Goal: Information Seeking & Learning: Check status

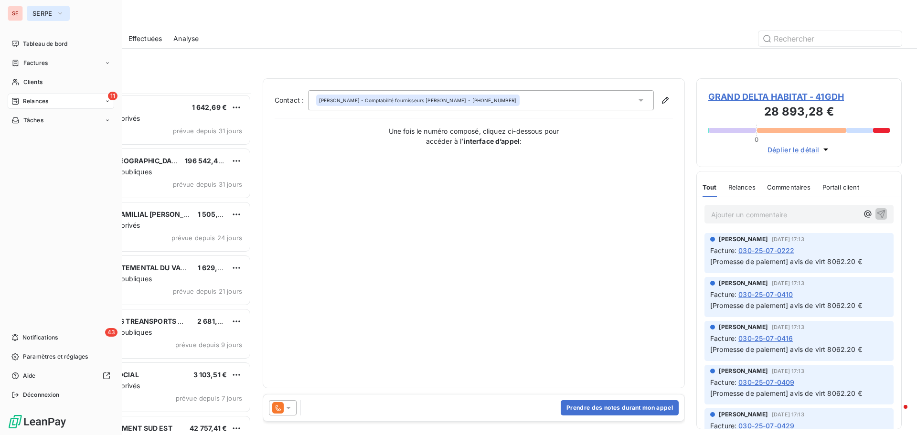
scroll to position [334, 198]
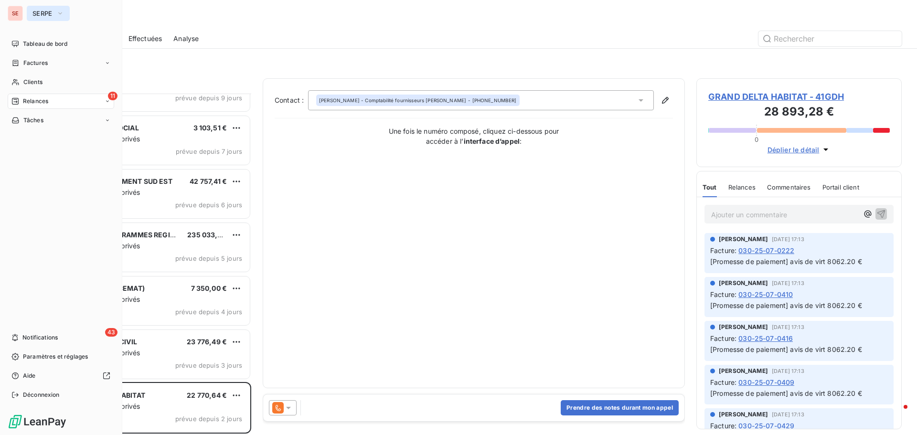
click at [41, 17] on span "SERPE" at bounding box center [42, 14] width 20 height 8
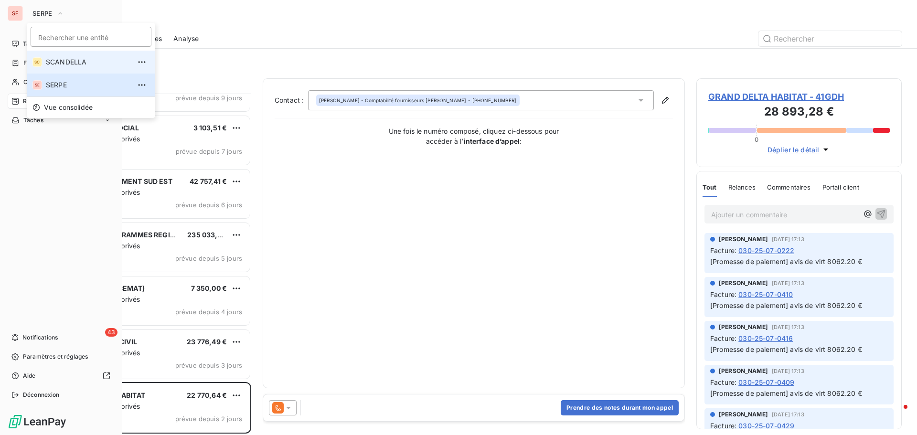
click at [68, 64] on span "SCANDELLA" at bounding box center [88, 62] width 85 height 10
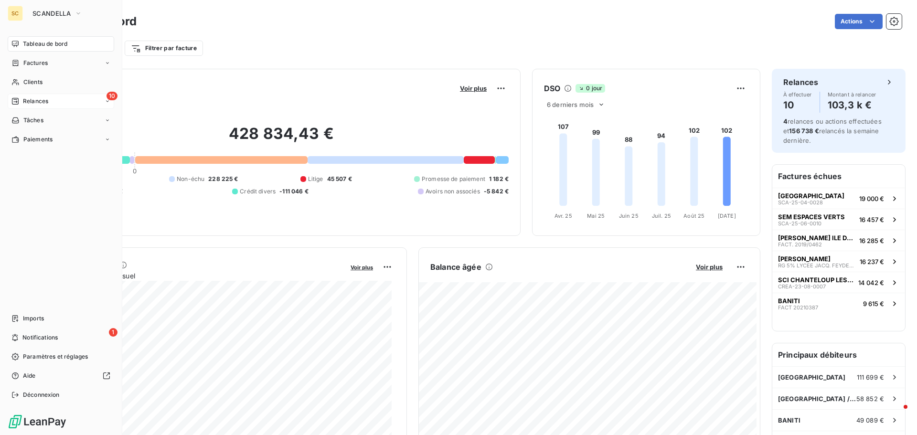
click at [57, 102] on div "10 Relances" at bounding box center [61, 101] width 107 height 15
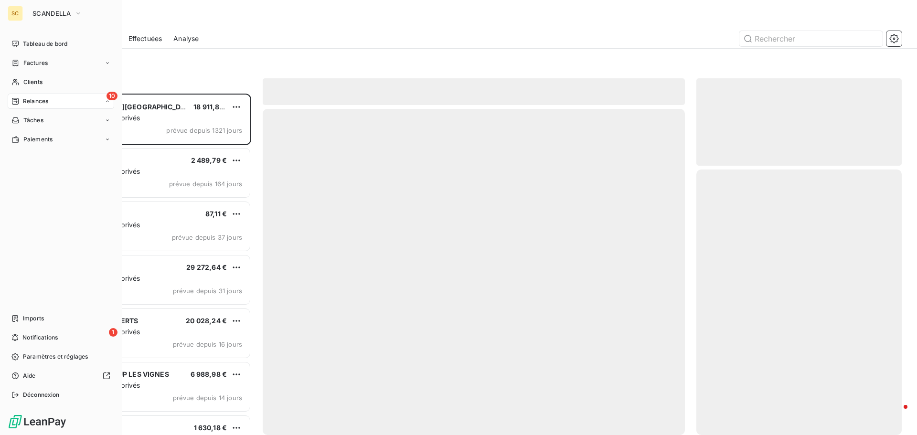
scroll to position [334, 198]
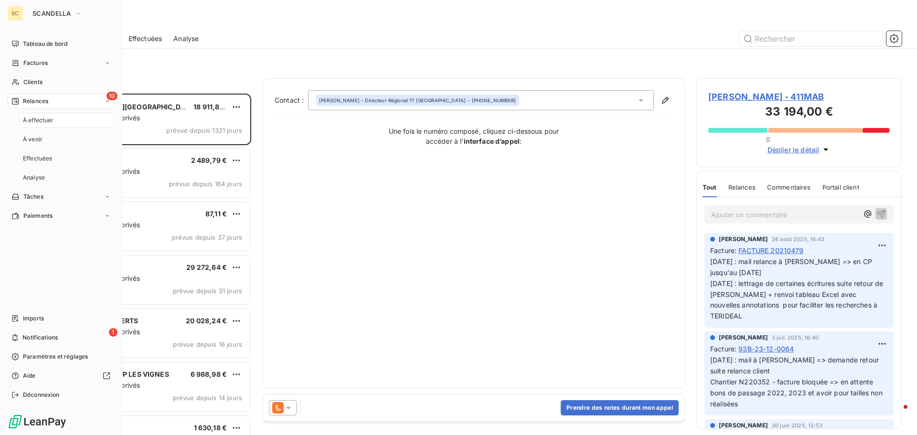
click at [107, 104] on div "10 Relances" at bounding box center [61, 101] width 107 height 15
click at [108, 103] on icon at bounding box center [108, 101] width 6 height 6
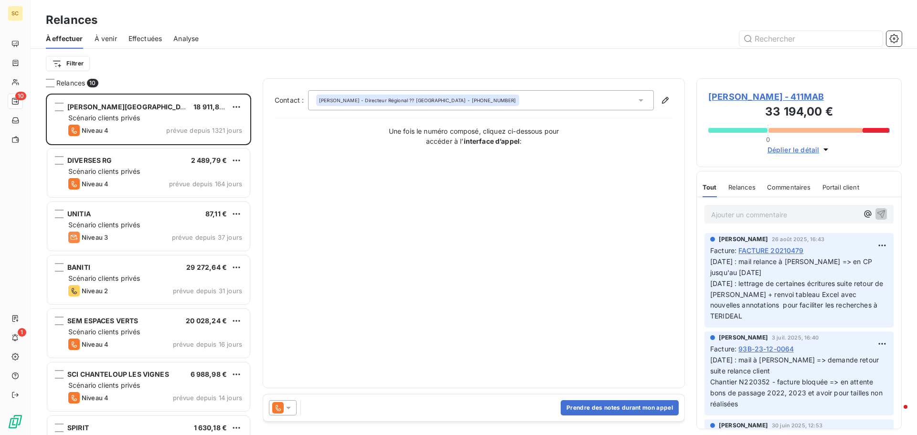
click at [204, 61] on div "Filtrer" at bounding box center [474, 63] width 856 height 18
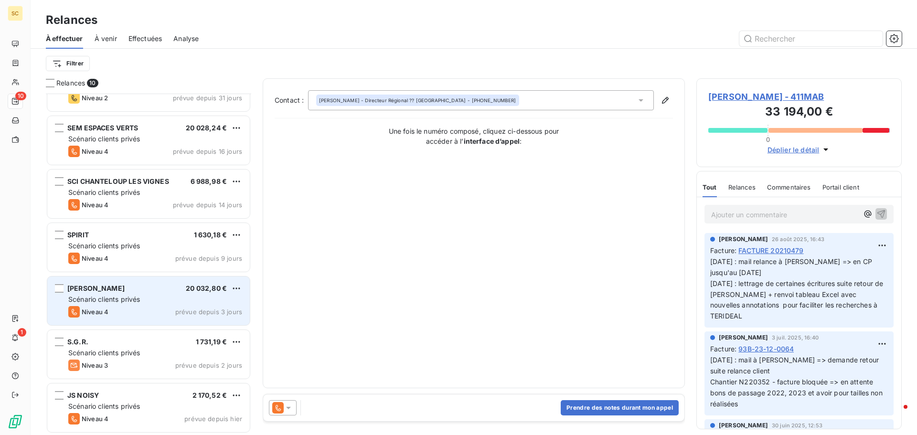
scroll to position [194, 0]
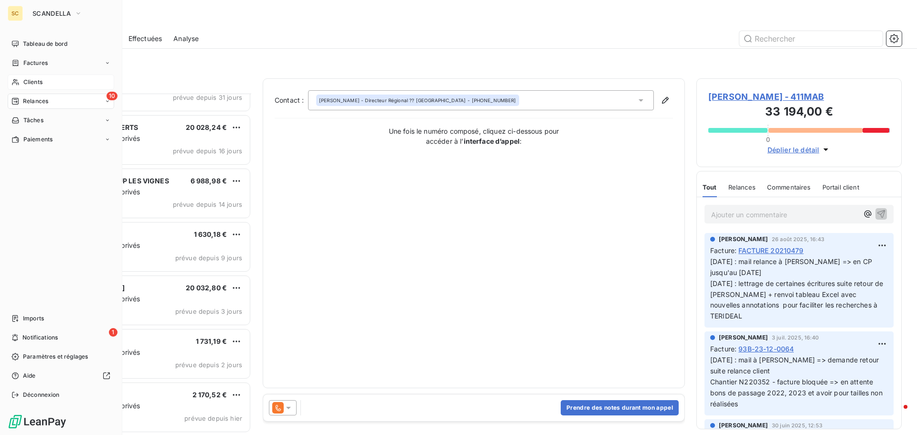
click at [37, 83] on span "Clients" at bounding box center [32, 82] width 19 height 9
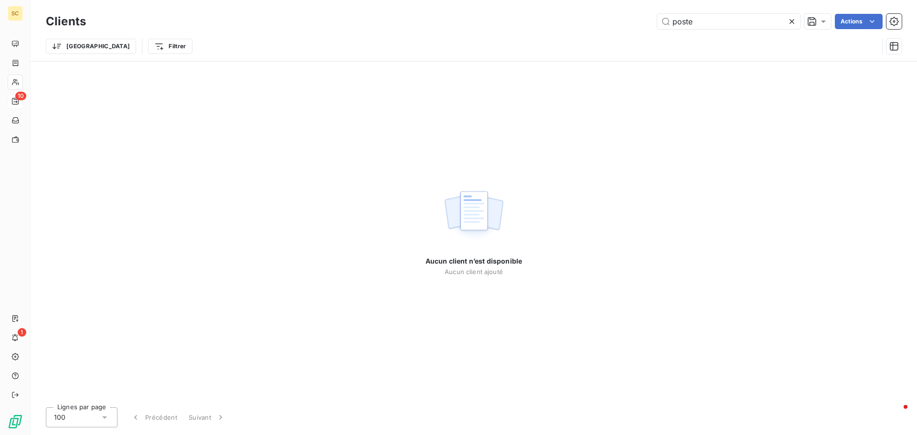
drag, startPoint x: 731, startPoint y: 27, endPoint x: 622, endPoint y: 26, distance: 108.9
click at [622, 26] on div "poste Actions" at bounding box center [499, 21] width 804 height 15
type input "v"
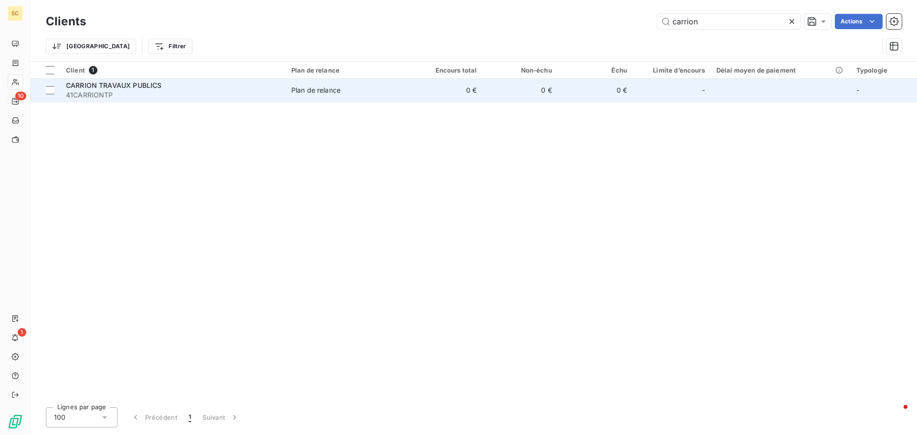
type input "carrion"
click at [226, 87] on div "CARRION TRAVAUX PUBLICS" at bounding box center [173, 86] width 214 height 10
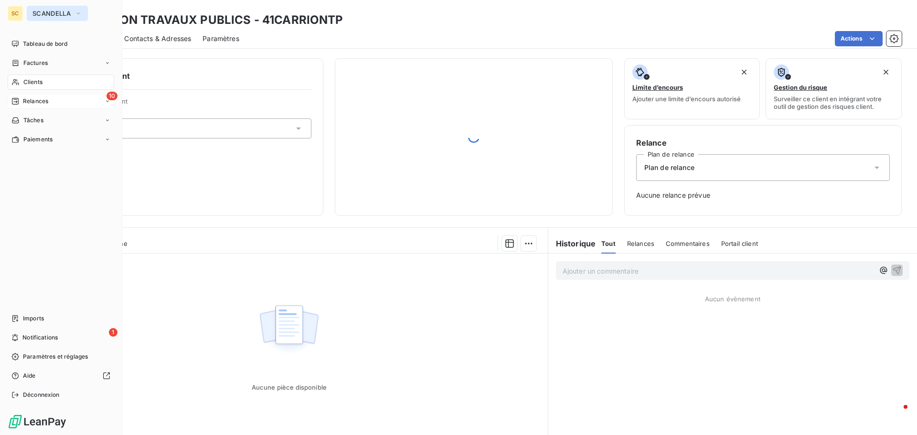
click at [46, 20] on button "SCANDELLA" at bounding box center [57, 13] width 61 height 15
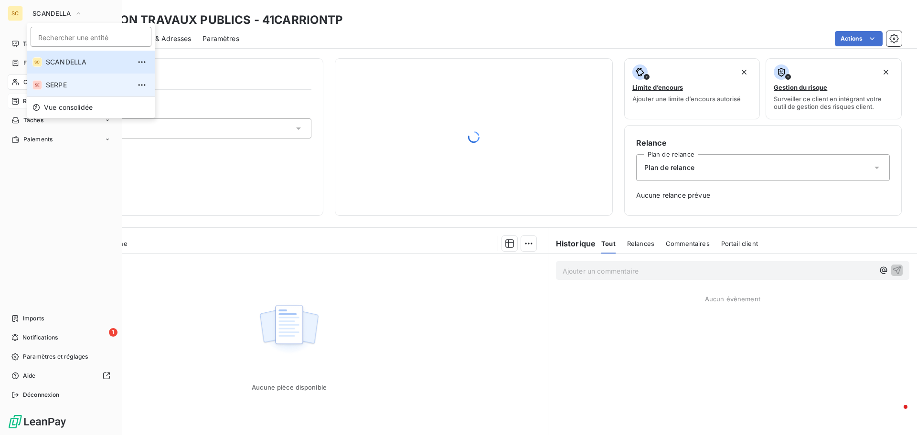
click at [52, 89] on li "SE SERPE" at bounding box center [91, 85] width 129 height 23
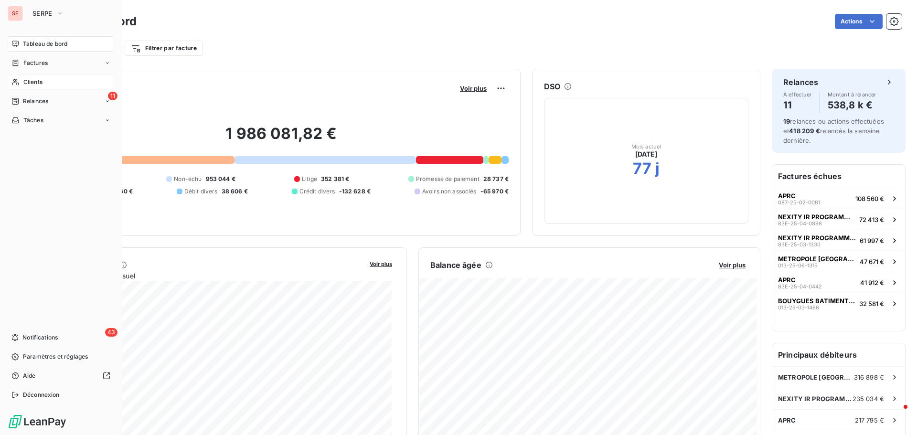
click at [50, 83] on div "Clients" at bounding box center [61, 82] width 107 height 15
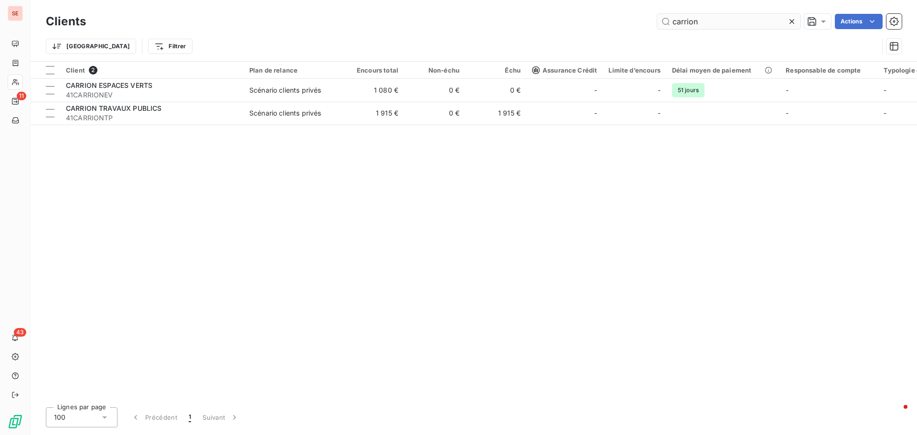
click at [761, 21] on input "carrion" at bounding box center [728, 21] width 143 height 15
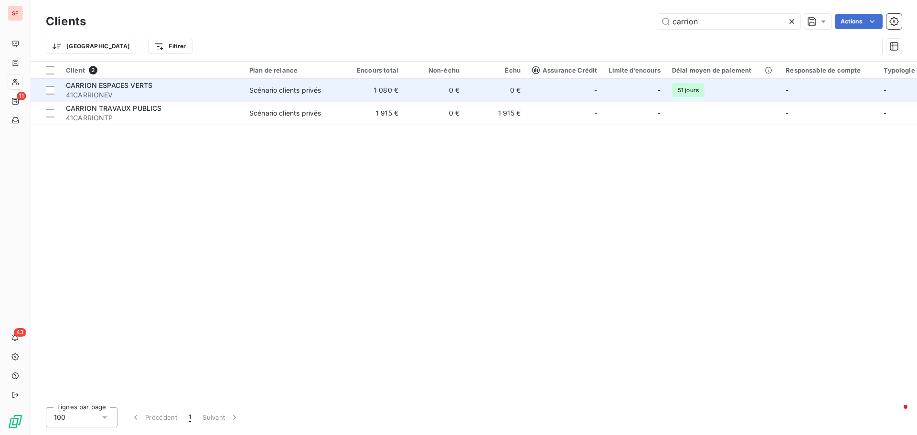
click at [184, 91] on span "41CARRIONEV" at bounding box center [152, 95] width 172 height 10
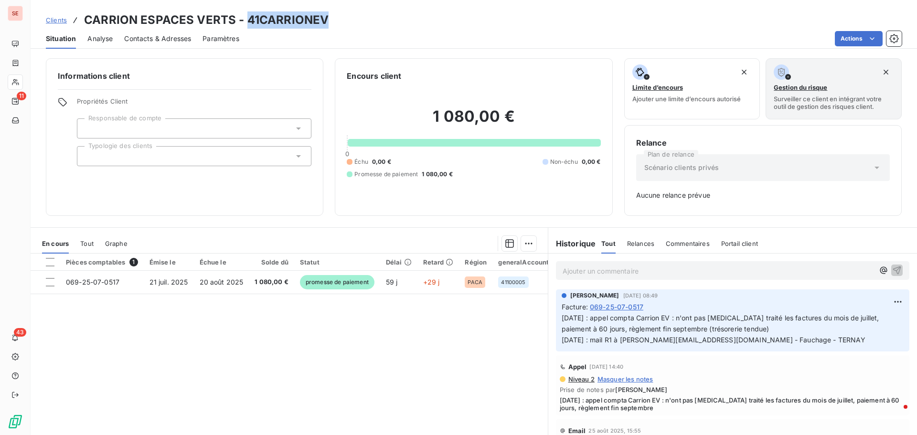
drag, startPoint x: 245, startPoint y: 20, endPoint x: 375, endPoint y: 25, distance: 130.5
click at [375, 25] on div "Clients CARRION ESPACES VERTS - 41CARRIONEV" at bounding box center [474, 19] width 887 height 17
copy h3 "41CARRIONEV"
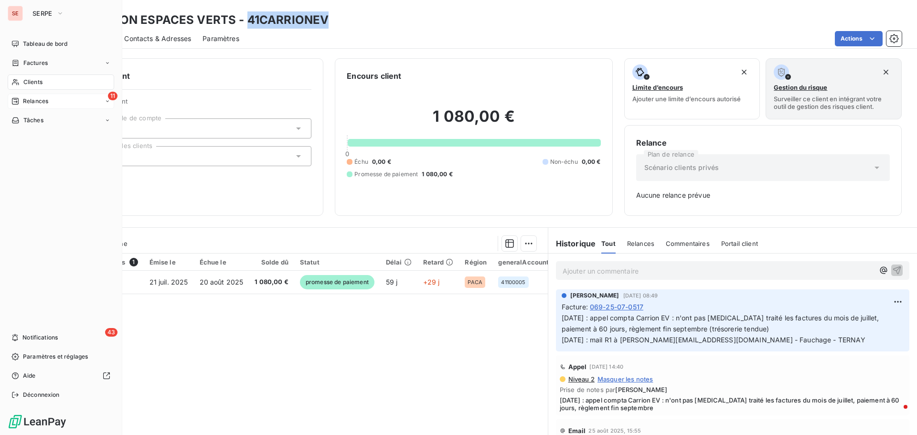
click at [36, 98] on span "Relances" at bounding box center [35, 101] width 25 height 9
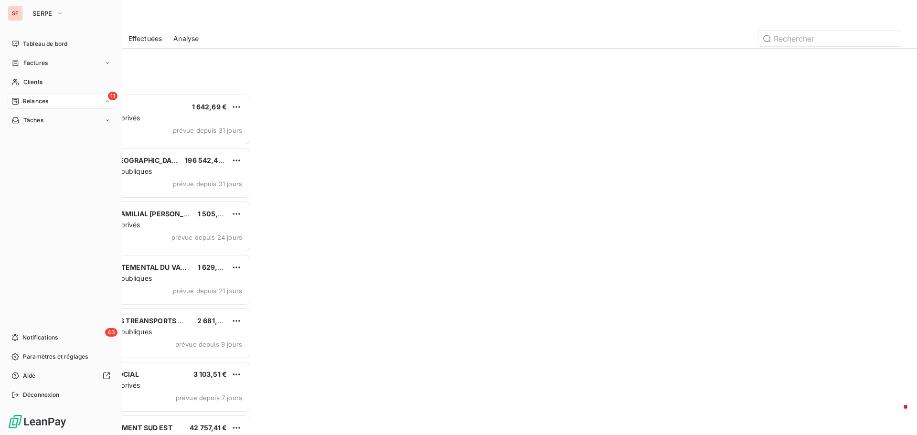
scroll to position [334, 198]
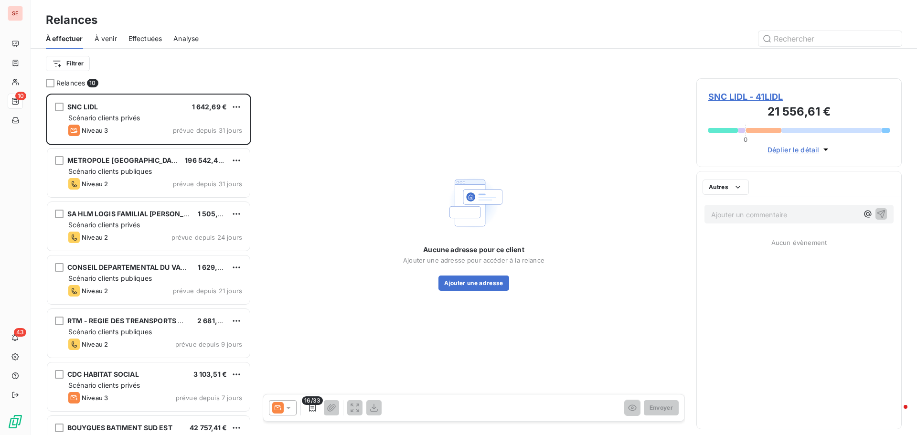
scroll to position [334, 198]
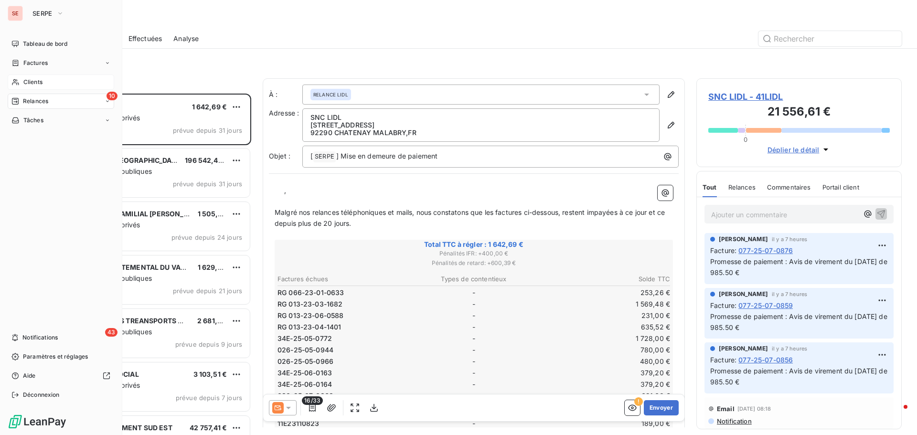
click at [35, 82] on span "Clients" at bounding box center [32, 82] width 19 height 9
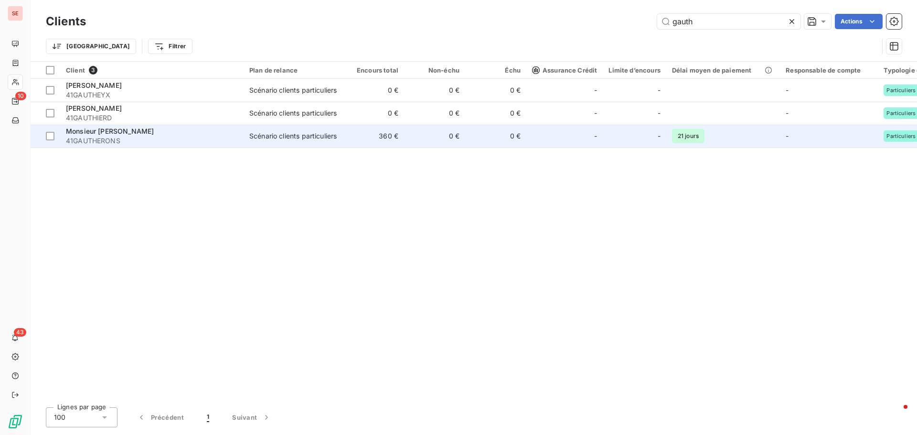
type input "gauth"
click at [506, 140] on td "0 €" at bounding box center [495, 136] width 61 height 23
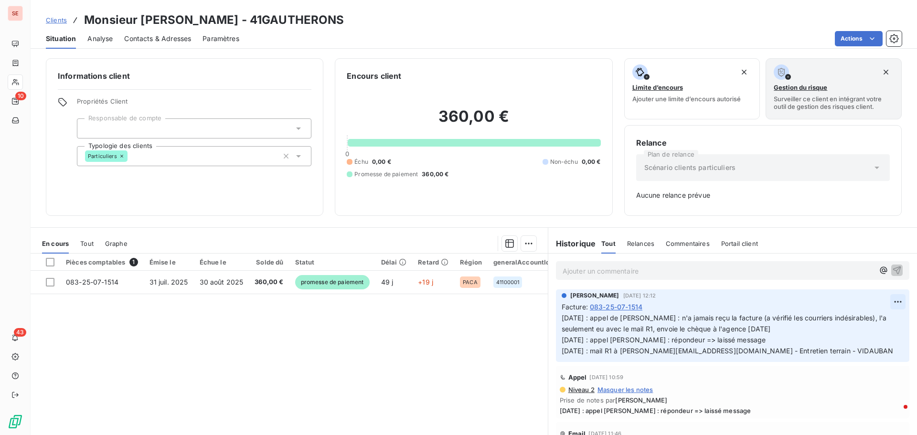
click at [882, 301] on html "SE 10 43 Clients Monsieur [PERSON_NAME] - 41GAUTHERONS Situation Analyse Contac…" at bounding box center [458, 217] width 917 height 435
click at [243, 280] on html "SE 10 43 Clients Monsieur [PERSON_NAME] - 41GAUTHERONS Situation Analyse Contac…" at bounding box center [458, 217] width 917 height 435
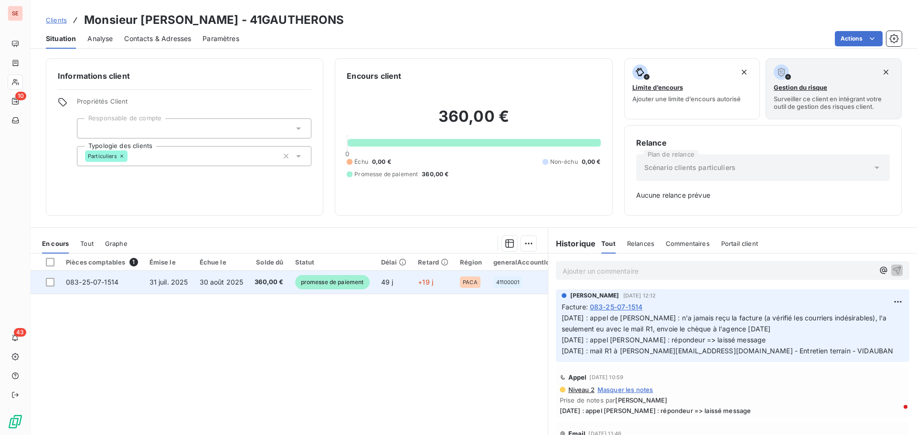
click at [237, 288] on td "30 août 2025" at bounding box center [221, 282] width 55 height 23
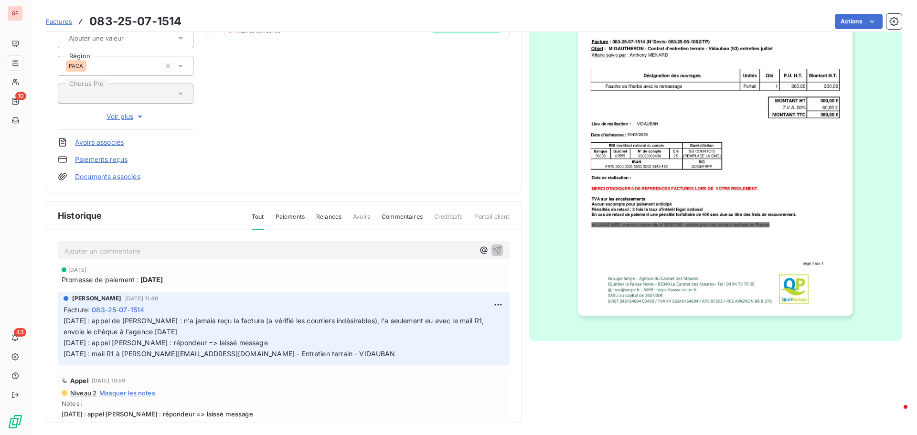
scroll to position [139, 0]
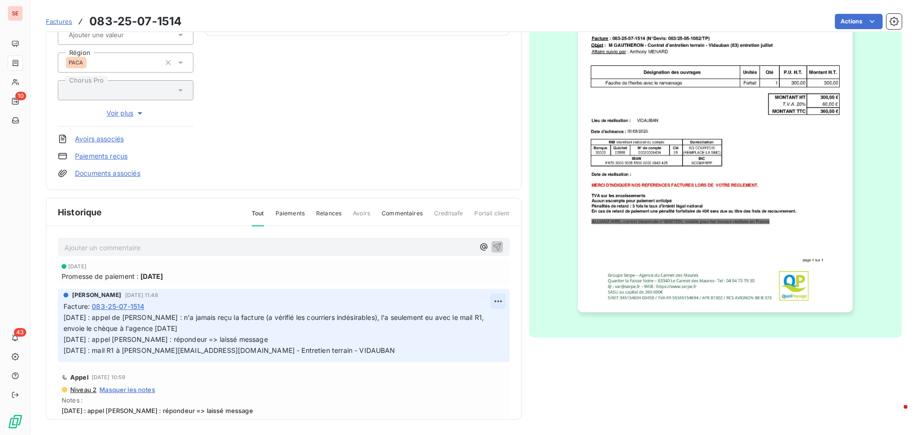
click at [489, 301] on html "SE 10 43 Factures 083-25-07-1514 Actions Monsieur [PERSON_NAME] 41GAUTHERONS Mo…" at bounding box center [458, 217] width 917 height 435
click at [471, 319] on div "Editer" at bounding box center [465, 322] width 54 height 15
click at [64, 320] on span "[DATE] : appel de [PERSON_NAME] : n'a jamais reçu la facture (a vérifié les cou…" at bounding box center [275, 333] width 422 height 41
click at [64, 320] on p "[DATE] : appel de [PERSON_NAME] : n'a jamais reçu la facture (a vérifié les cou…" at bounding box center [278, 334] width 429 height 44
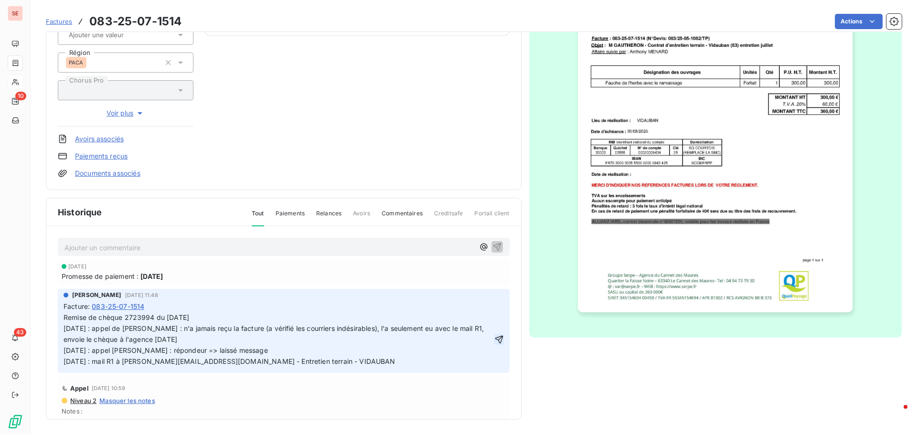
click at [495, 338] on icon "button" at bounding box center [499, 339] width 8 height 8
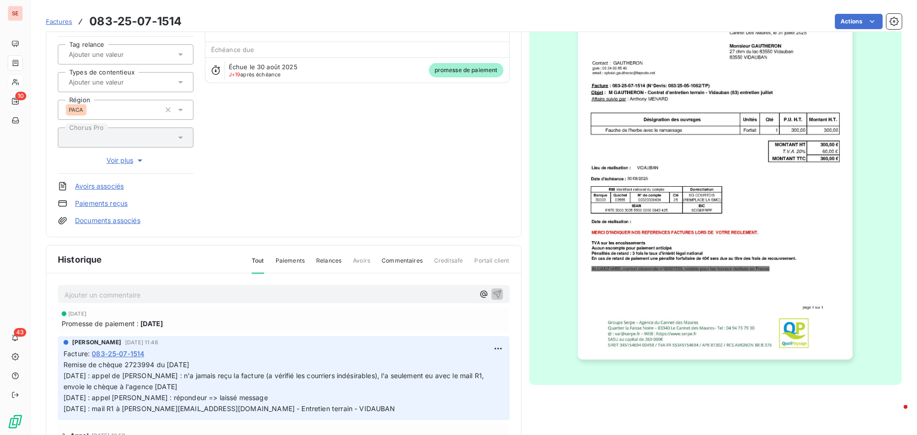
scroll to position [92, 0]
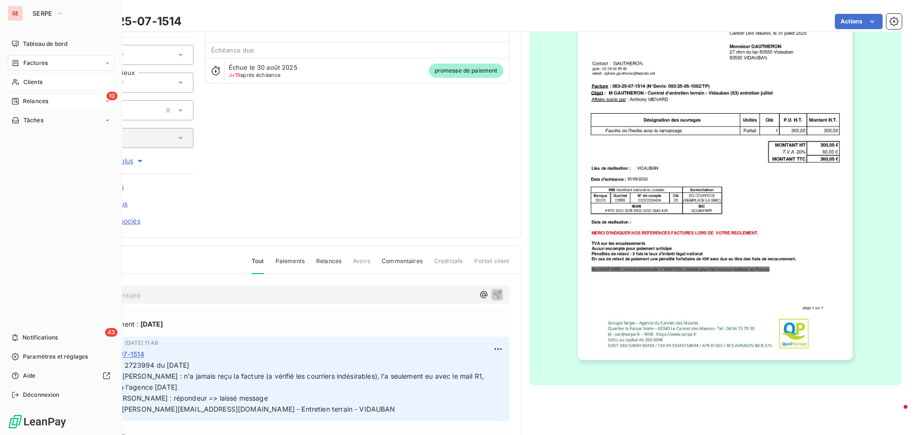
click at [43, 101] on span "Relances" at bounding box center [35, 101] width 25 height 9
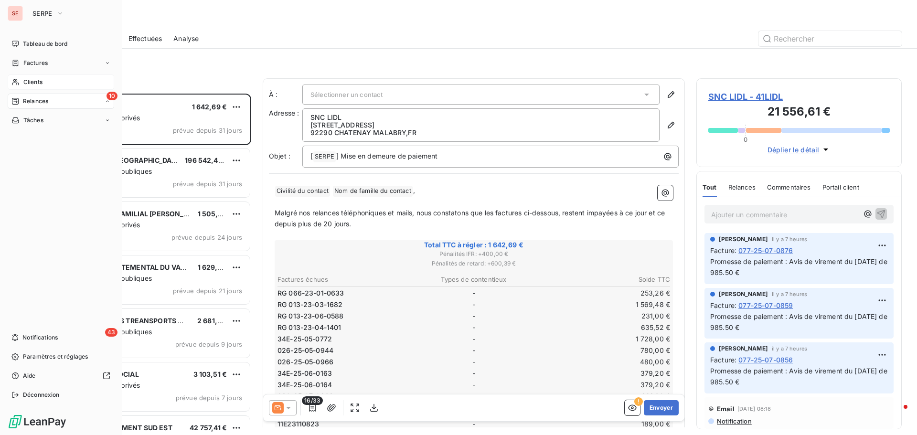
scroll to position [334, 198]
